Goal: Check status: Check status

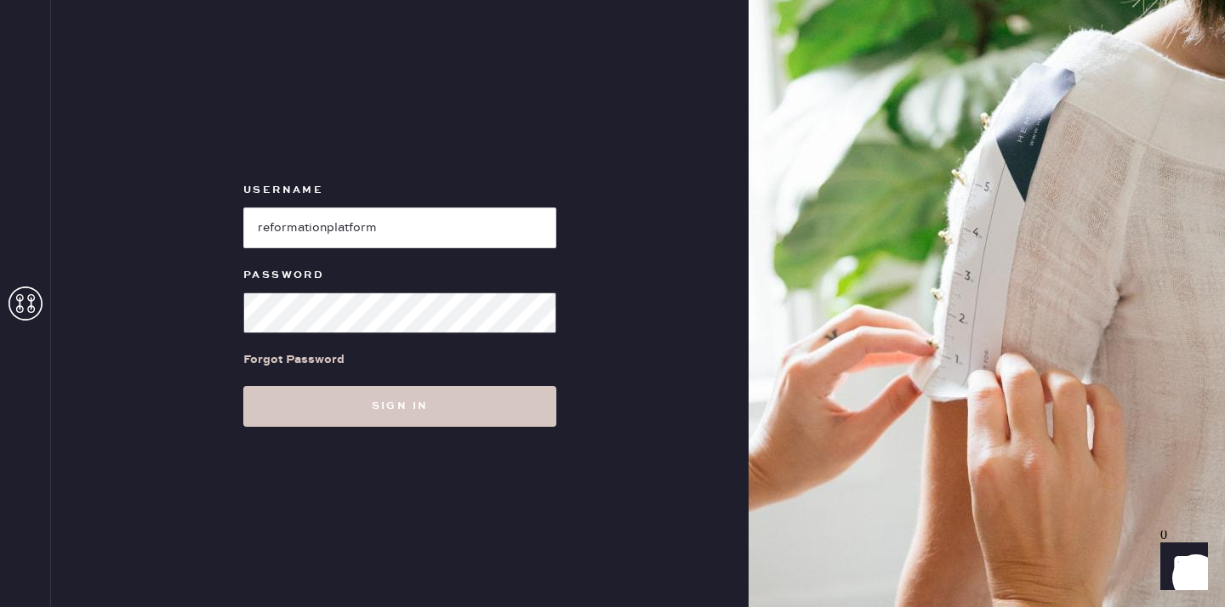
click at [243, 386] on button "Sign in" at bounding box center [399, 406] width 313 height 41
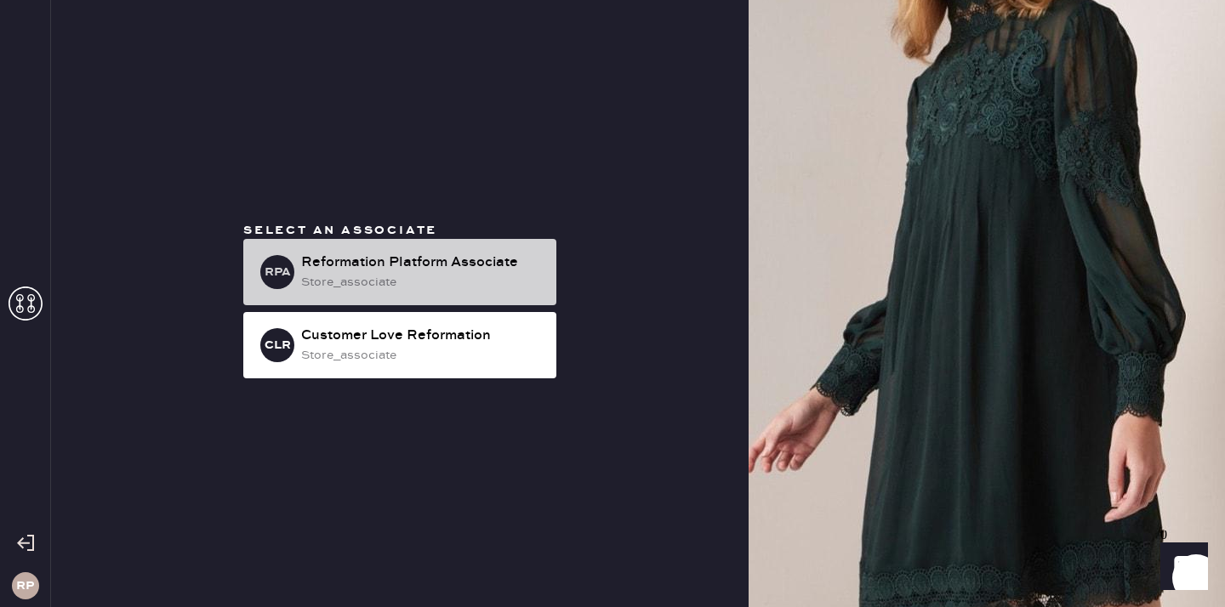
click at [441, 268] on div "Reformation Platform Associate" at bounding box center [422, 263] width 242 height 20
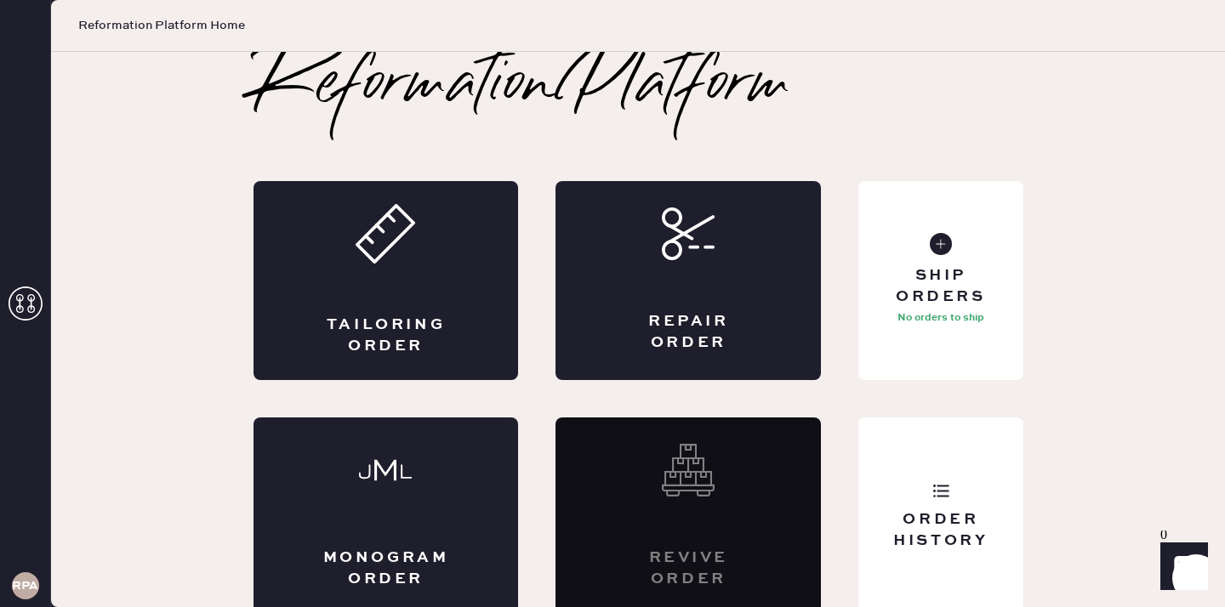
scroll to position [9, 0]
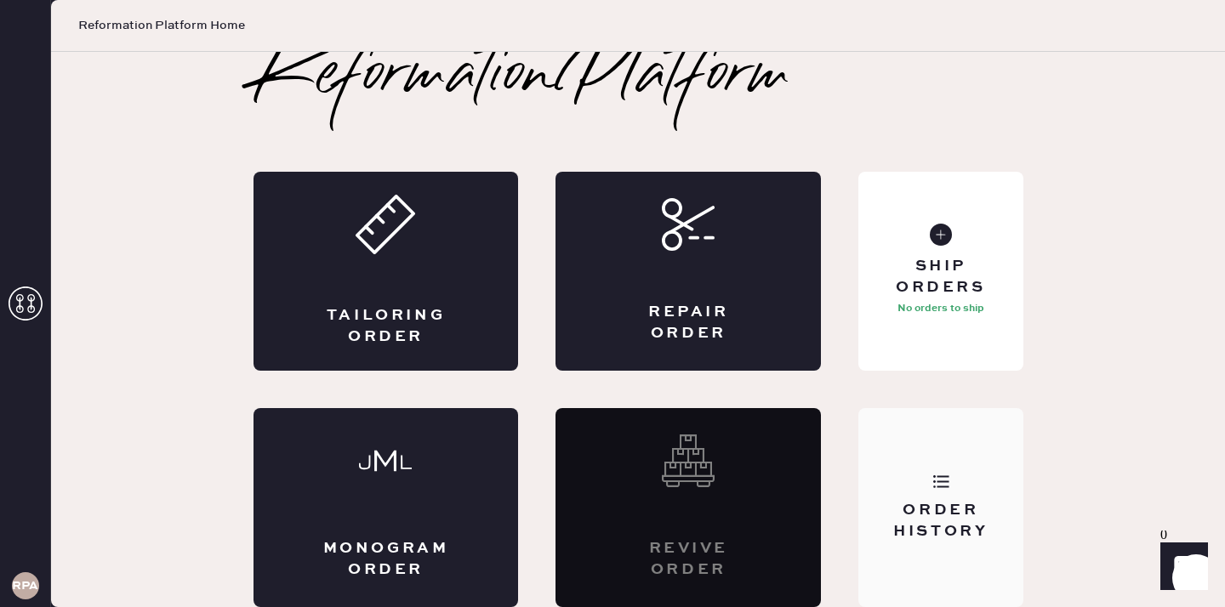
click at [993, 509] on div "Order History" at bounding box center [940, 521] width 137 height 43
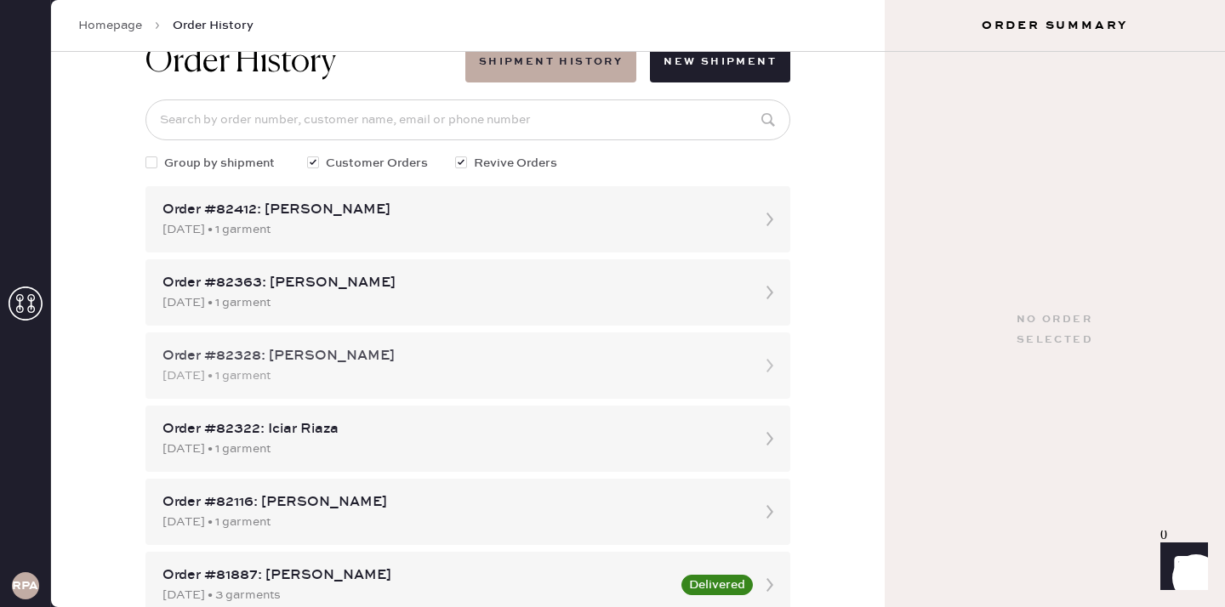
scroll to position [42, 0]
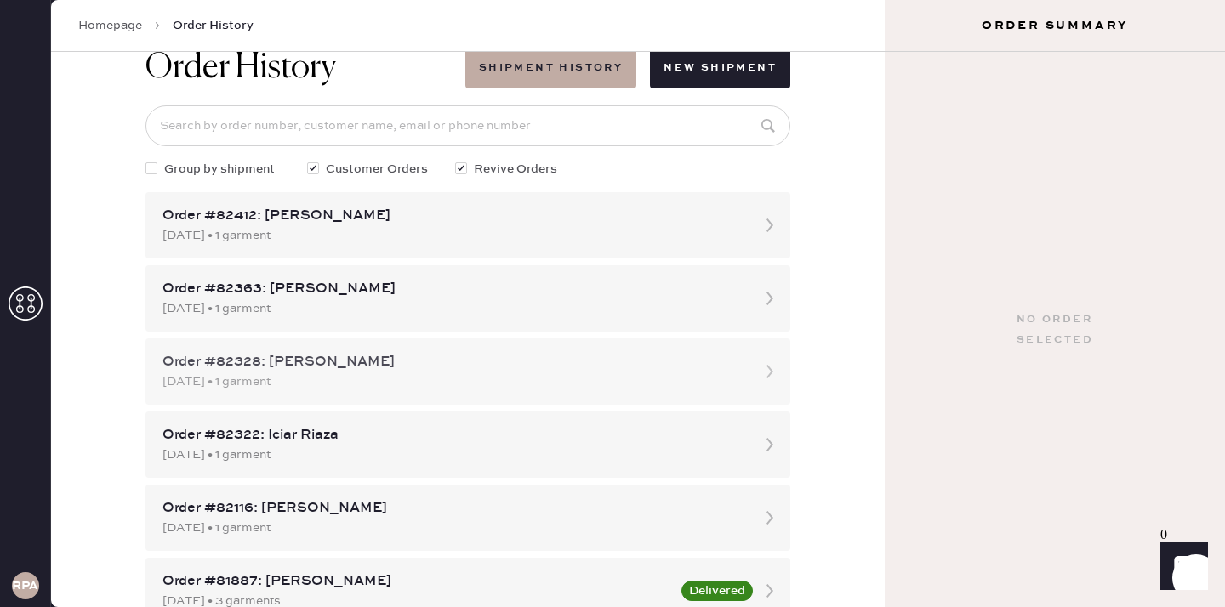
click at [481, 370] on div "Order #82328: [PERSON_NAME]" at bounding box center [452, 362] width 580 height 20
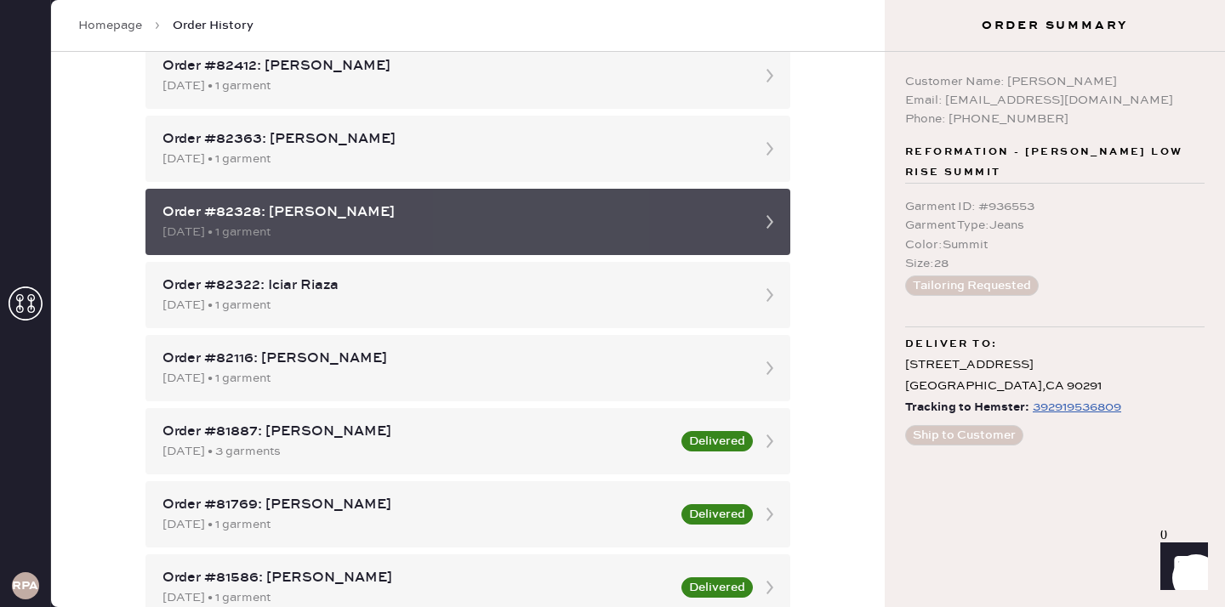
scroll to position [218, 0]
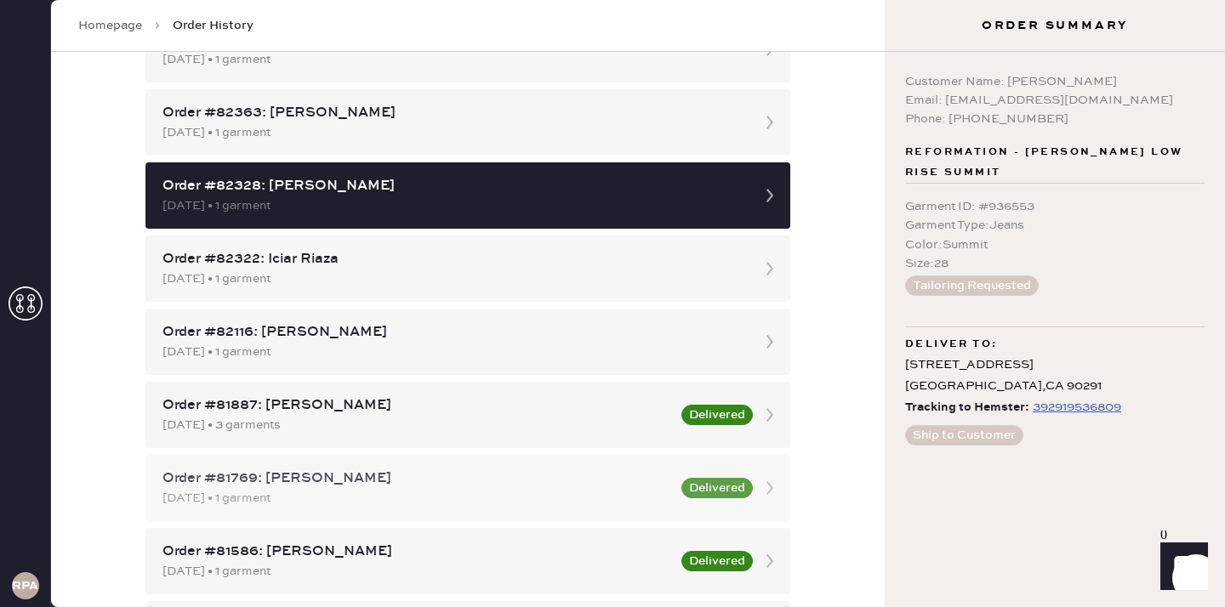
click at [440, 488] on div "Order #81769: [PERSON_NAME]" at bounding box center [416, 479] width 509 height 20
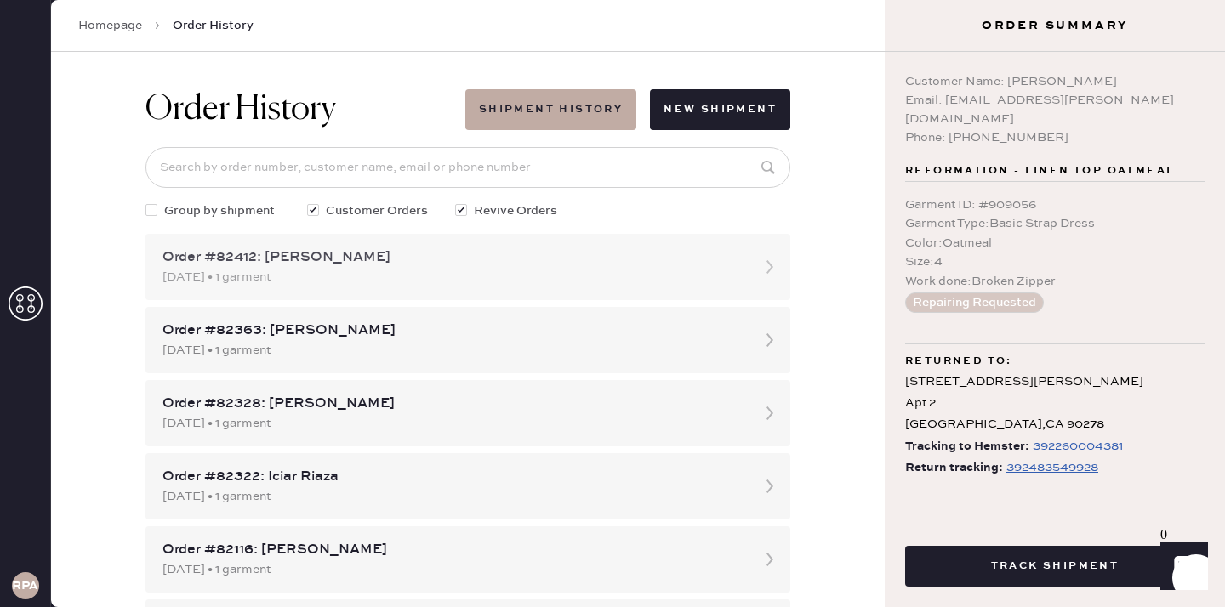
click at [373, 268] on div "[DATE] • 1 garment" at bounding box center [452, 277] width 580 height 19
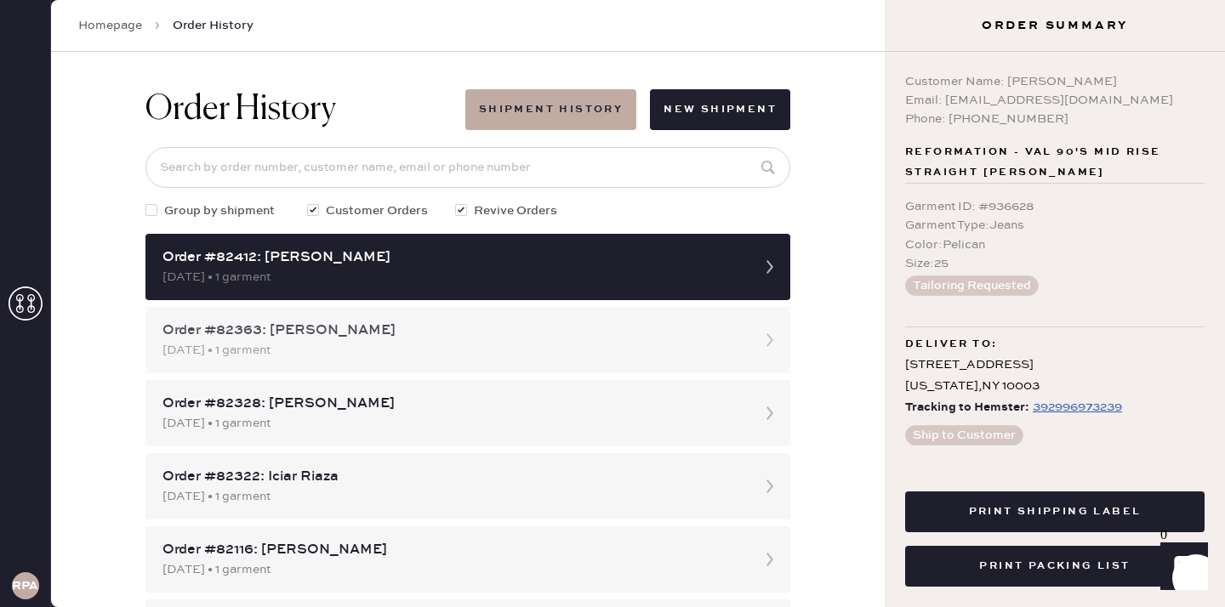
click at [368, 351] on div "[DATE] • 1 garment" at bounding box center [452, 350] width 580 height 19
